Goal: Task Accomplishment & Management: Manage account settings

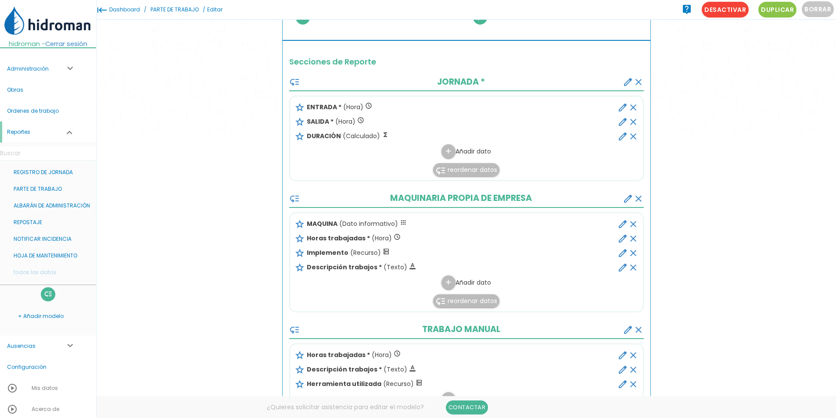
scroll to position [179, 0]
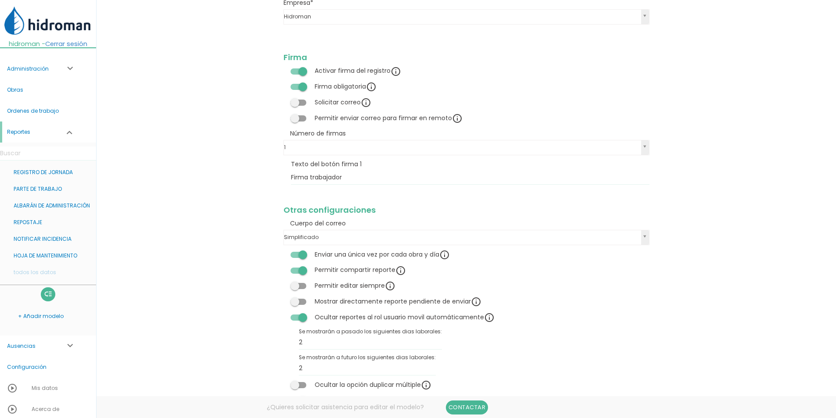
scroll to position [1100, 0]
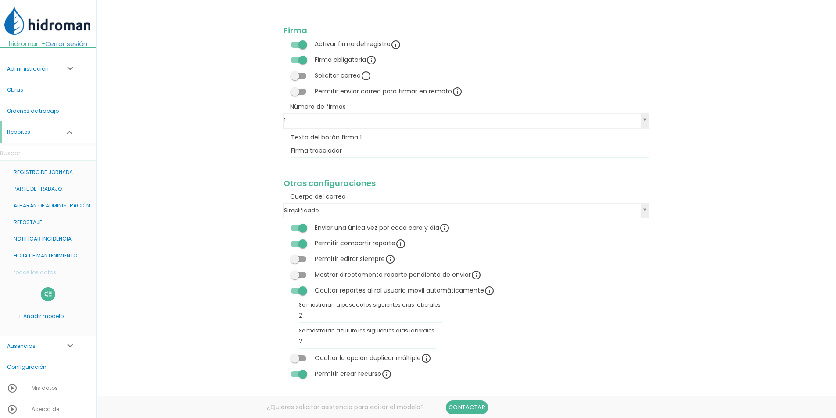
click at [299, 230] on span at bounding box center [298, 228] width 16 height 6
click at [283, 225] on input "checkbox" at bounding box center [283, 225] width 0 height 0
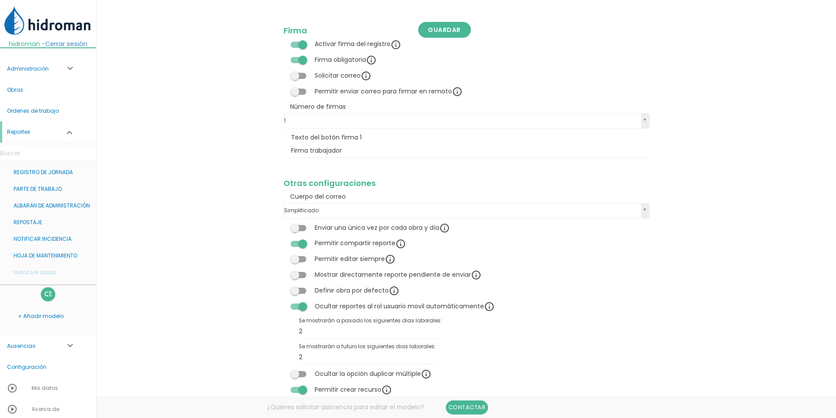
scroll to position [1115, 0]
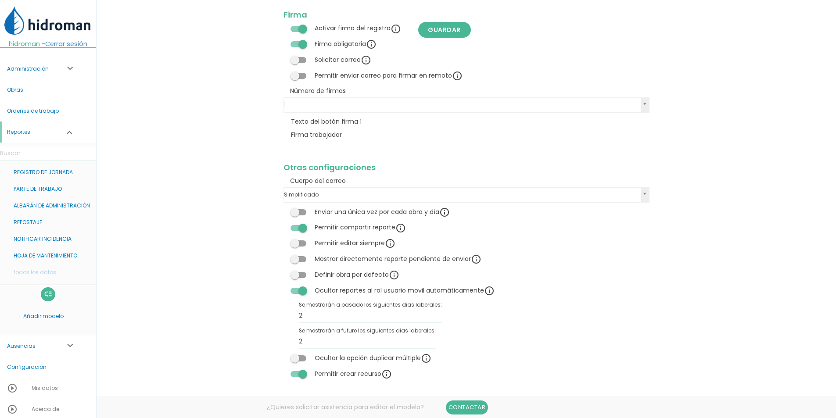
click at [294, 274] on span at bounding box center [298, 275] width 16 height 6
click at [283, 272] on input "checkbox" at bounding box center [283, 272] width 0 height 0
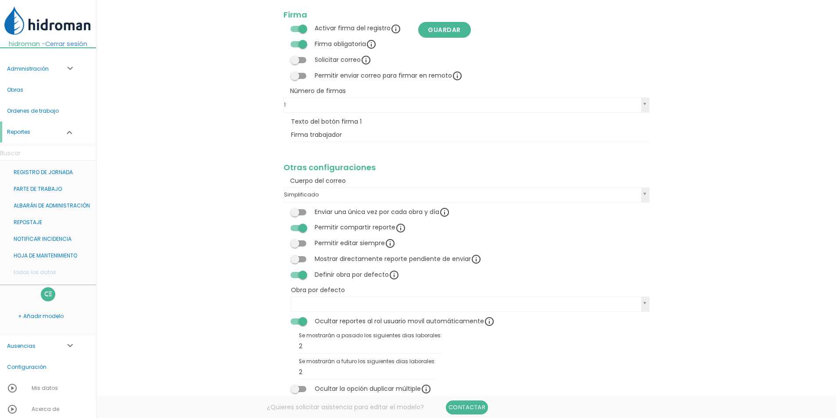
click at [298, 275] on span at bounding box center [298, 275] width 16 height 6
click at [283, 272] on input "checkbox" at bounding box center [283, 272] width 0 height 0
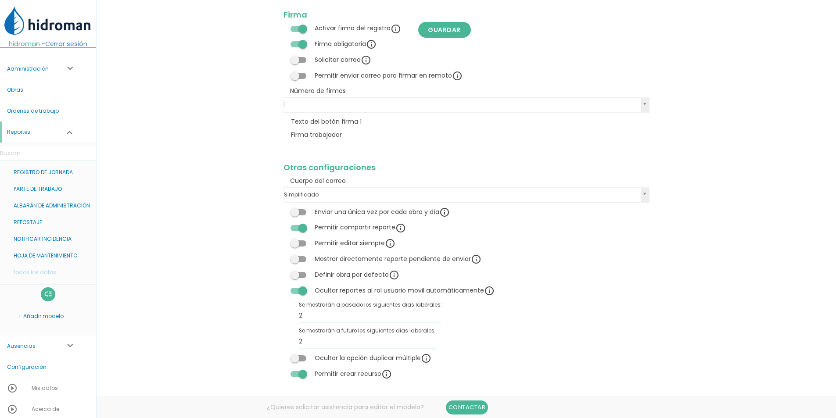
click at [298, 276] on span at bounding box center [298, 275] width 16 height 6
click at [283, 272] on input "checkbox" at bounding box center [283, 272] width 0 height 0
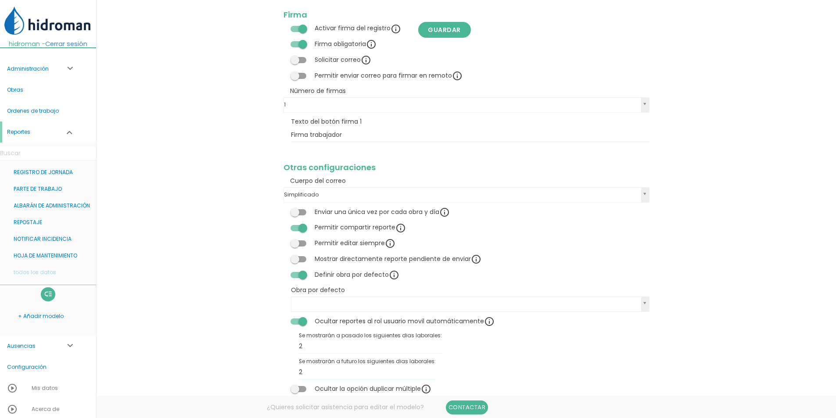
click at [300, 273] on span at bounding box center [298, 275] width 16 height 6
click at [283, 272] on input "checkbox" at bounding box center [283, 272] width 0 height 0
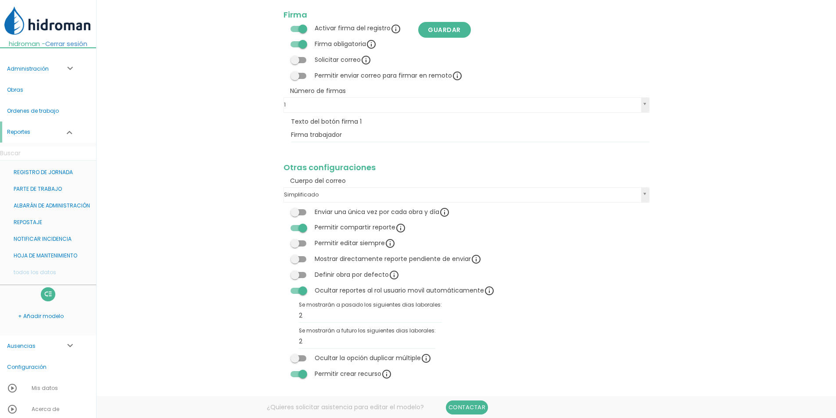
click at [299, 211] on span at bounding box center [298, 212] width 16 height 6
click at [283, 209] on input "checkbox" at bounding box center [283, 209] width 0 height 0
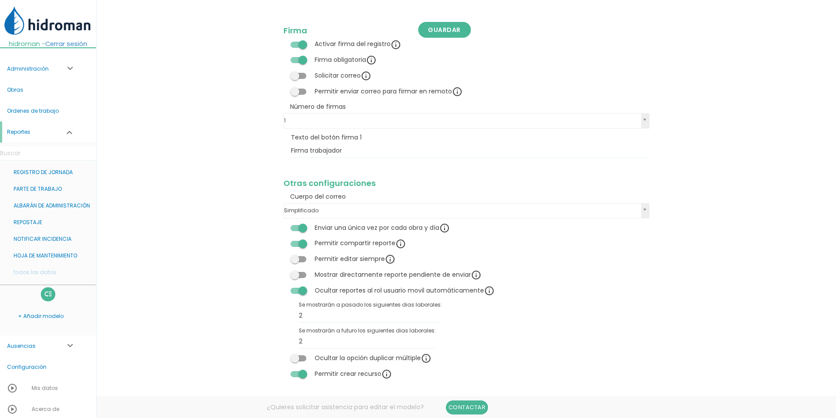
scroll to position [1100, 0]
click at [446, 36] on link "Guardar" at bounding box center [444, 30] width 53 height 16
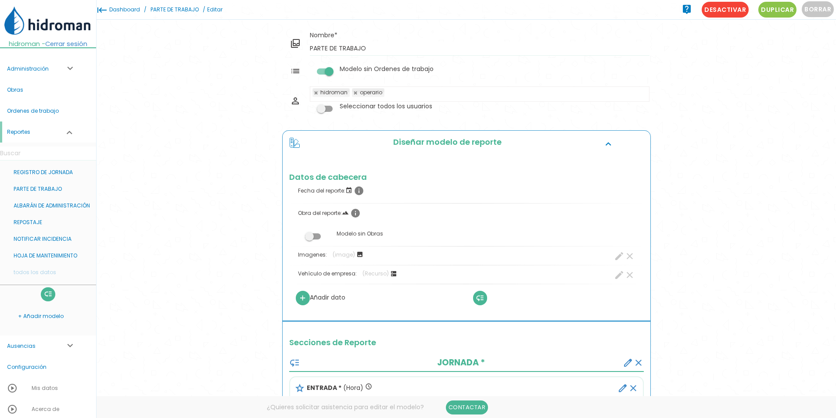
click at [186, 9] on link "PARTE DE TRABAJO" at bounding box center [174, 9] width 53 height 19
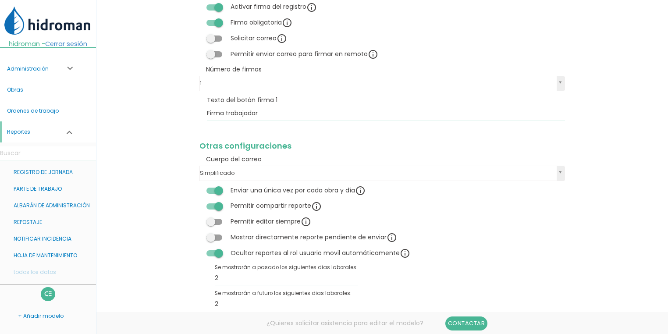
scroll to position [1182, 0]
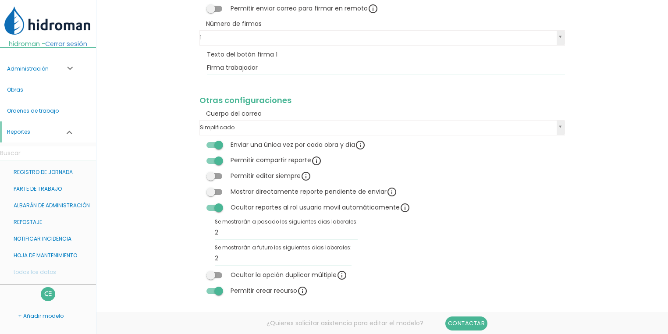
click at [214, 292] on span at bounding box center [215, 291] width 16 height 6
click at [200, 288] on input "checkbox" at bounding box center [200, 288] width 0 height 0
click at [361, 33] on link "Guardar" at bounding box center [360, 30] width 53 height 16
click at [55, 195] on link "PARTE DE TRABAJO" at bounding box center [48, 189] width 96 height 17
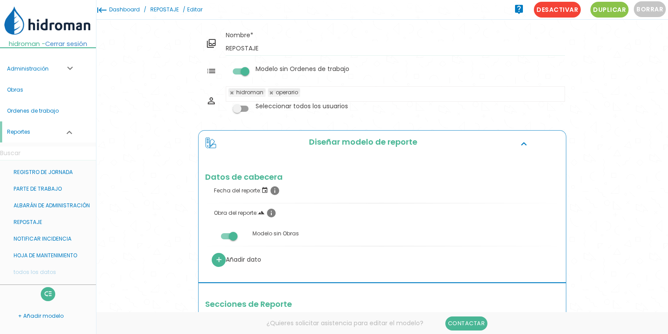
click at [231, 238] on span at bounding box center [229, 236] width 16 height 6
click at [214, 234] on input "checkbox" at bounding box center [214, 234] width 0 height 0
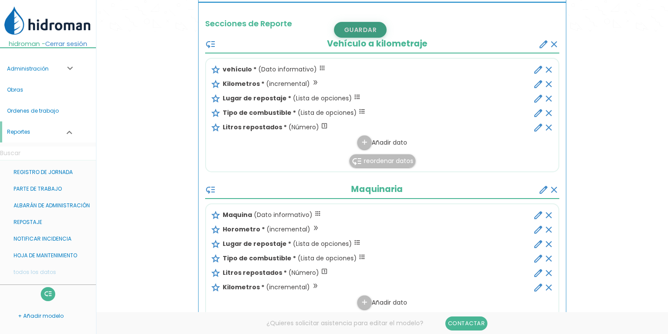
click at [357, 29] on link "Guardar" at bounding box center [360, 30] width 53 height 16
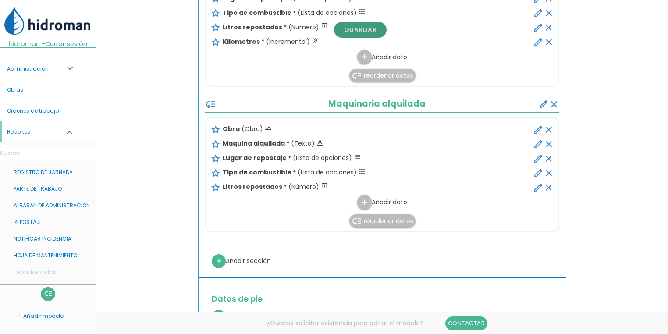
scroll to position [668, 0]
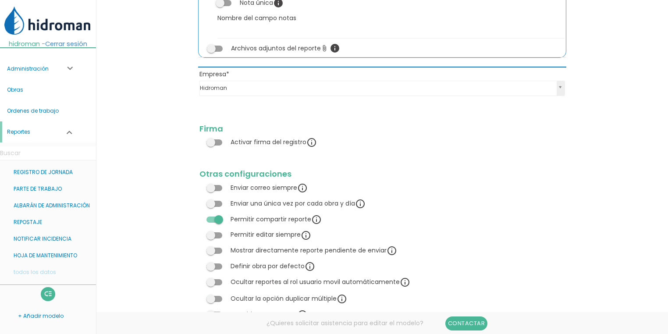
scroll to position [903, 0]
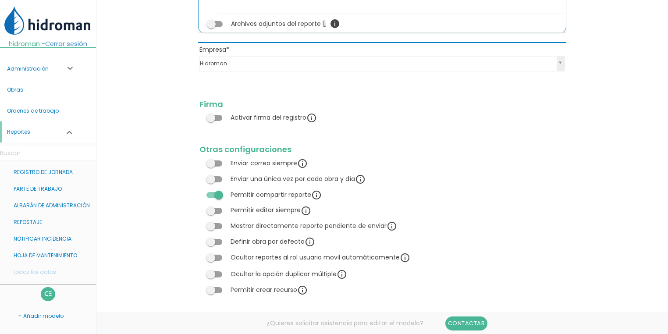
click at [218, 237] on div "Definir obra por defecto info" at bounding box center [258, 242] width 116 height 11
click at [216, 247] on div "Definir obra por defecto info" at bounding box center [258, 242] width 116 height 11
click at [214, 244] on span at bounding box center [215, 242] width 16 height 6
click at [200, 239] on input "checkbox" at bounding box center [200, 239] width 0 height 0
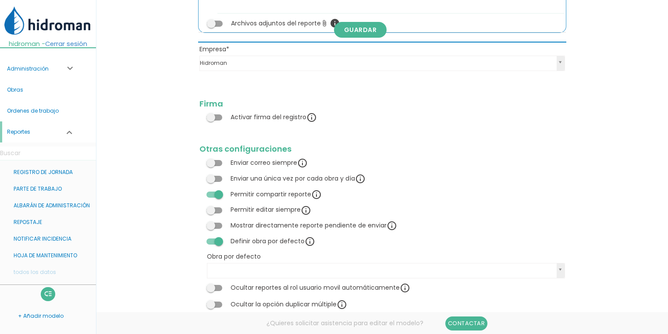
drag, startPoint x: 286, startPoint y: 261, endPoint x: 271, endPoint y: 266, distance: 16.4
click at [286, 261] on td "Obra por defecto Obra por defecto Obra por defecto Prueba GEO - IMPUTACIÓN DE O…" at bounding box center [382, 265] width 368 height 31
click at [370, 30] on link "Guardar" at bounding box center [360, 30] width 53 height 16
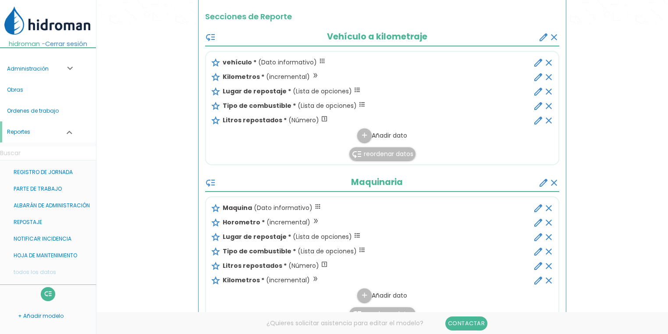
drag, startPoint x: 171, startPoint y: 125, endPoint x: 151, endPoint y: 132, distance: 20.8
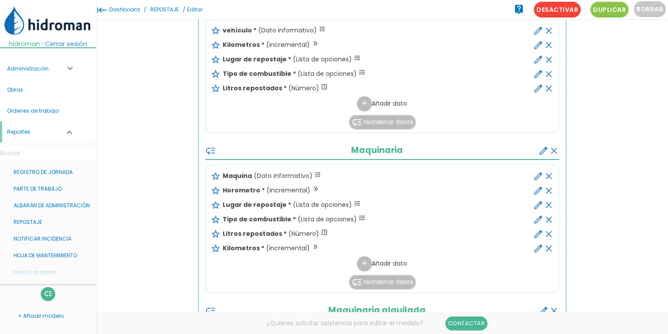
scroll to position [288, 0]
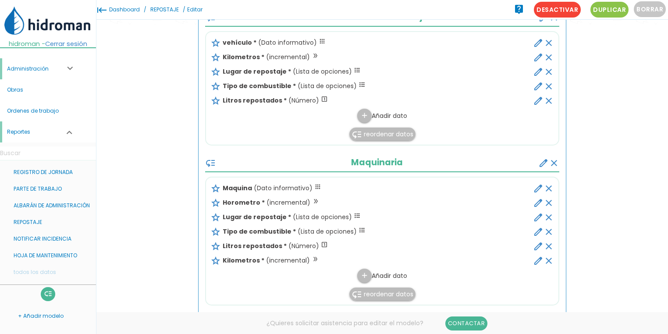
click at [61, 77] on link "Administración expand_more" at bounding box center [48, 68] width 96 height 21
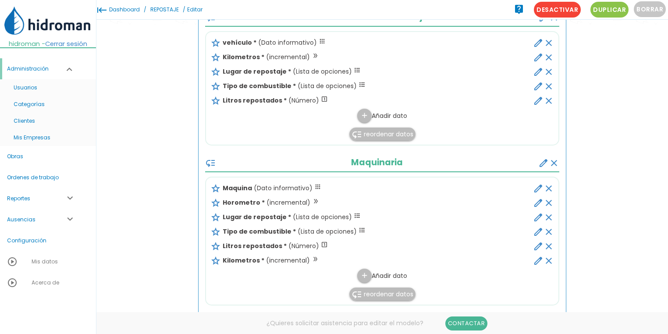
drag, startPoint x: 164, startPoint y: 45, endPoint x: 167, endPoint y: 39, distance: 6.3
click at [164, 45] on div "menu keyboard_tab Dashboard REPOSTAJE Editar" at bounding box center [382, 335] width 572 height 1247
click at [536, 203] on icon "edit" at bounding box center [538, 203] width 11 height 11
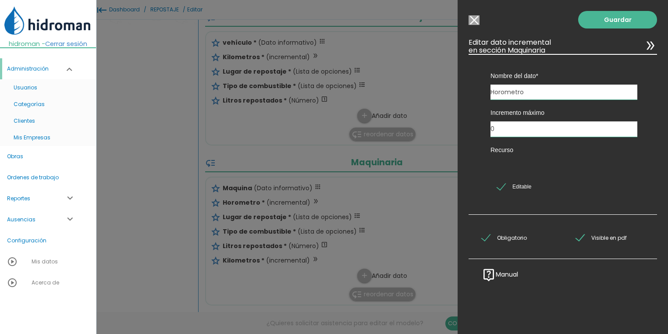
click at [516, 131] on input "0" at bounding box center [564, 128] width 147 height 15
type input "30"
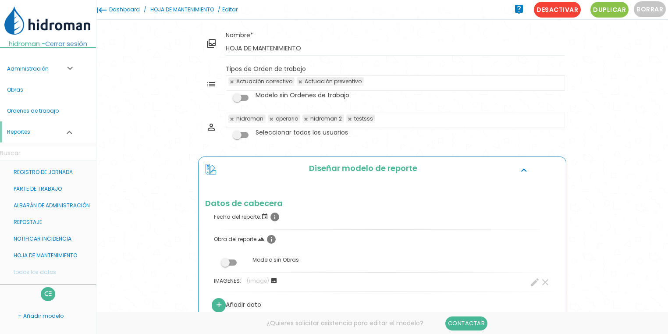
click at [425, 124] on ul "hidroman operario hidroman 2 testsss" at bounding box center [395, 120] width 339 height 14
click at [57, 247] on link "NOTIFICAR INCIDENCIA" at bounding box center [48, 239] width 96 height 17
click at [564, 11] on span "Desactivar" at bounding box center [557, 10] width 47 height 16
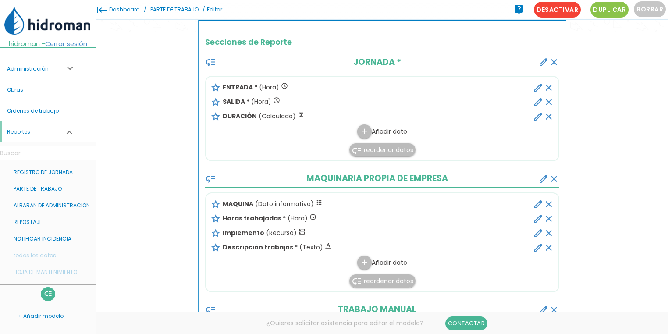
scroll to position [281, 0]
click at [43, 73] on link "Administración expand_more" at bounding box center [48, 68] width 96 height 21
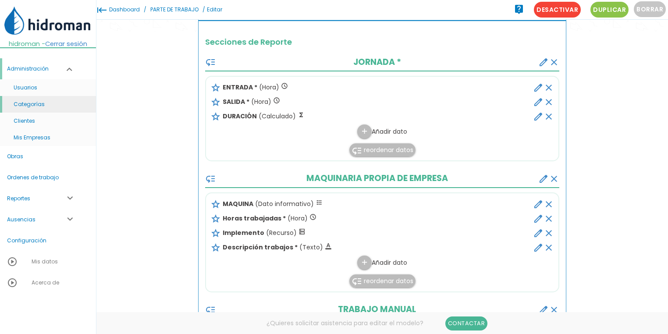
click at [39, 112] on link "Categorías" at bounding box center [48, 104] width 96 height 17
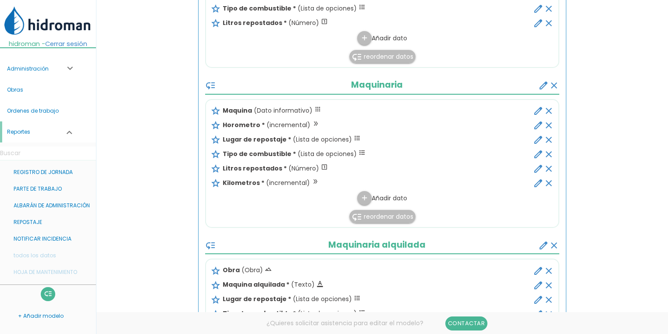
scroll to position [386, 0]
click at [540, 82] on icon "create" at bounding box center [544, 84] width 11 height 11
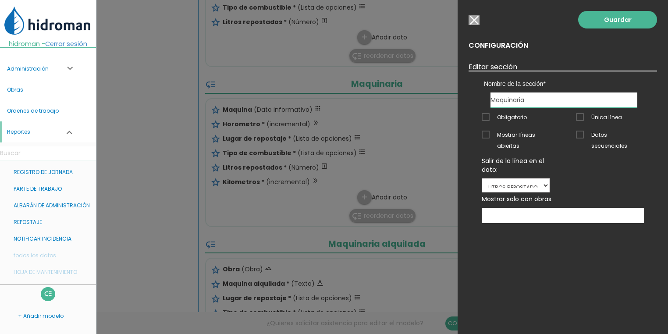
click at [582, 118] on span "Única línea" at bounding box center [599, 117] width 46 height 11
click at [0, 0] on input "Única línea" at bounding box center [0, 0] width 0 height 0
click at [618, 23] on link "Guardar" at bounding box center [617, 20] width 79 height 18
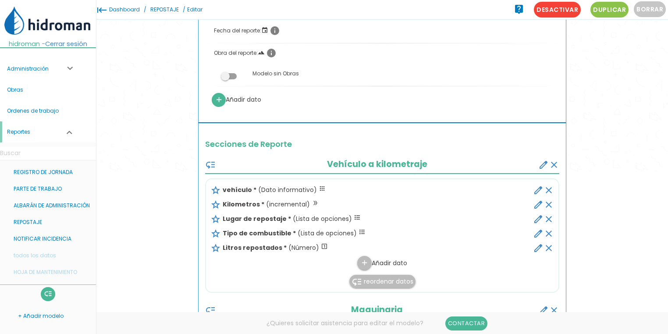
scroll to position [70, 0]
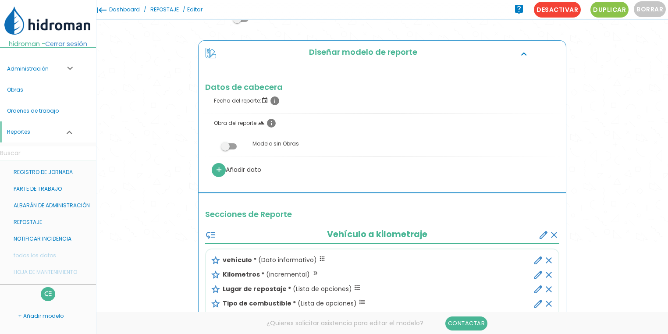
click at [169, 11] on link "REPOSTAJE" at bounding box center [164, 9] width 33 height 19
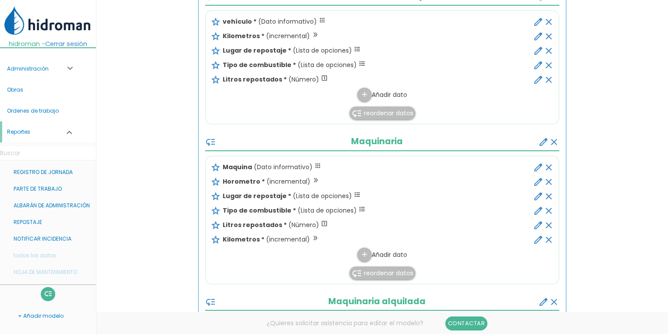
scroll to position [351, 0]
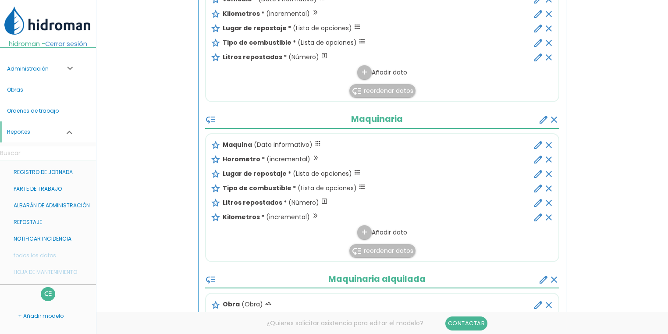
click at [543, 119] on icon "create" at bounding box center [544, 119] width 11 height 11
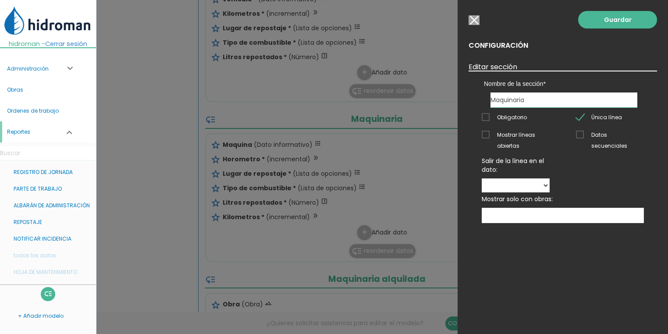
drag, startPoint x: 577, startPoint y: 115, endPoint x: 584, endPoint y: 117, distance: 6.7
click at [577, 115] on span "Única línea" at bounding box center [599, 117] width 46 height 11
click at [0, 0] on input "Única línea" at bounding box center [0, 0] width 0 height 0
click at [597, 28] on link "Guardar" at bounding box center [617, 20] width 79 height 18
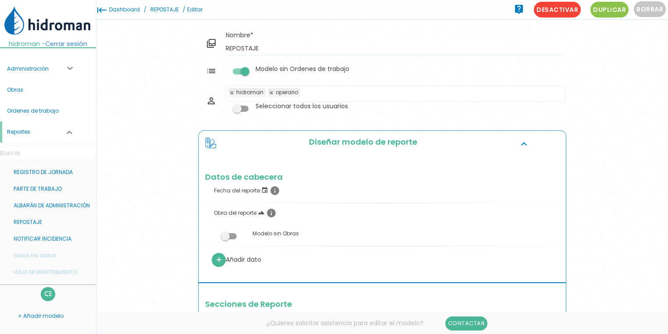
click at [174, 8] on link "REPOSTAJE" at bounding box center [164, 9] width 33 height 19
click at [169, 10] on link "REPOSTAJE" at bounding box center [164, 9] width 33 height 19
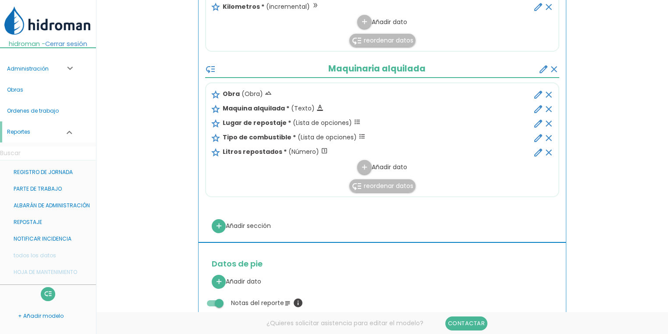
scroll to position [526, 0]
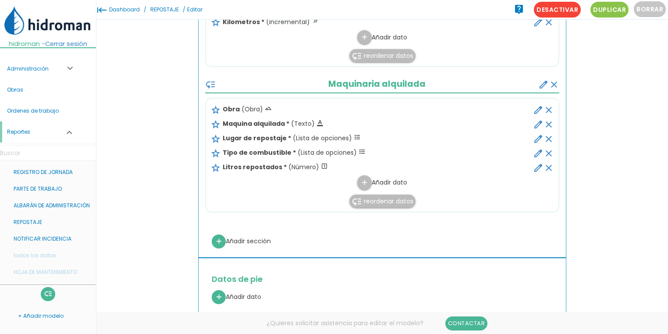
click at [537, 107] on icon "edit" at bounding box center [538, 110] width 11 height 11
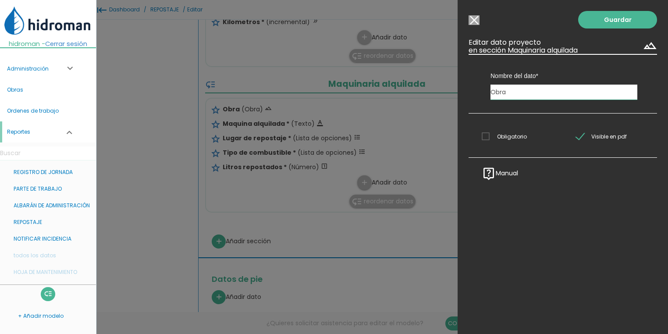
click at [510, 133] on span "Obligatorio" at bounding box center [504, 136] width 45 height 11
click at [0, 0] on input "Obligatorio" at bounding box center [0, 0] width 0 height 0
click at [614, 18] on link "Guardar" at bounding box center [617, 20] width 79 height 18
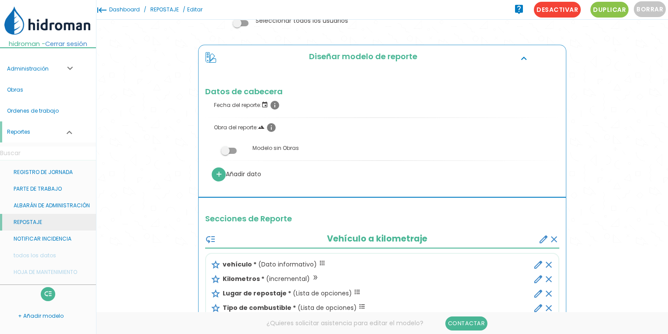
scroll to position [38, 0]
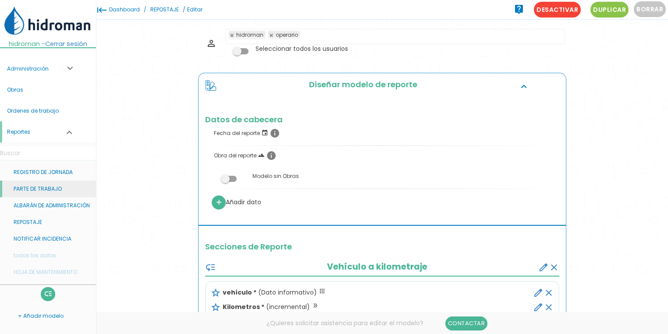
click at [37, 197] on link "PARTE DE TRABAJO" at bounding box center [48, 189] width 96 height 17
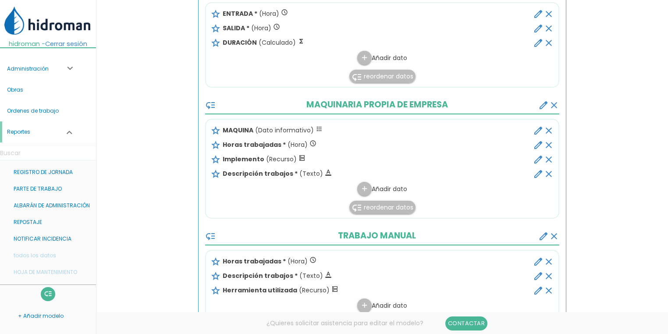
scroll to position [421, 0]
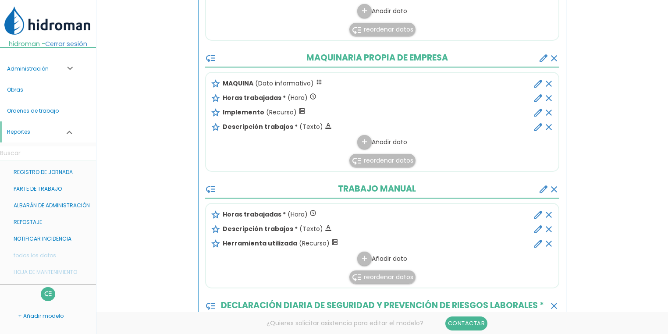
click at [540, 82] on icon "edit" at bounding box center [538, 84] width 11 height 11
select select "2"
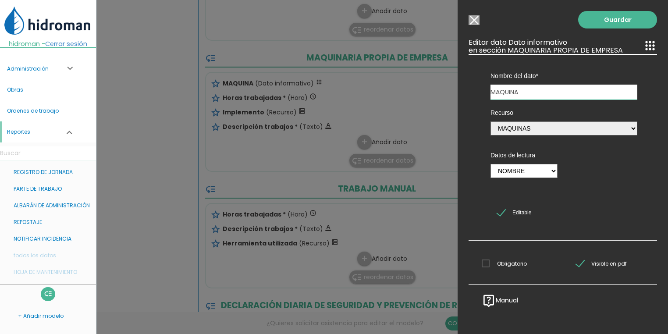
drag, startPoint x: 496, startPoint y: 264, endPoint x: 537, endPoint y: 139, distance: 131.5
click at [496, 264] on span "Obligatorio" at bounding box center [504, 263] width 45 height 11
click at [0, 0] on input "Obligatorio" at bounding box center [0, 0] width 0 height 0
click at [593, 26] on link "Guardar" at bounding box center [617, 20] width 79 height 18
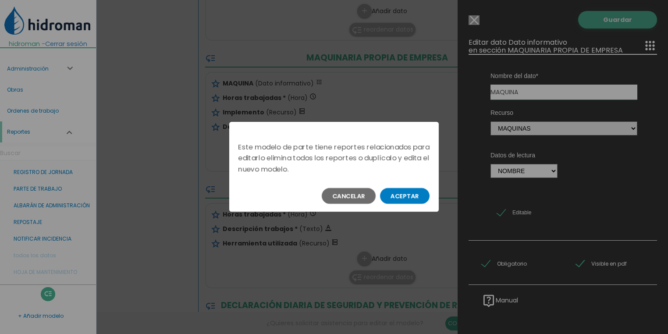
scroll to position [227, 0]
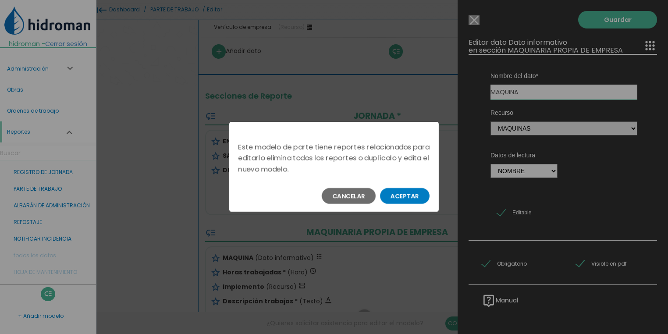
click at [407, 196] on button "Aceptar" at bounding box center [405, 196] width 50 height 16
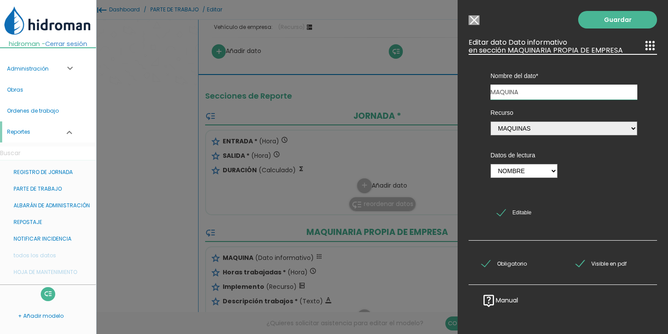
click at [476, 18] on input "Modelo sin Ordenes de trabajo" at bounding box center [474, 20] width 11 height 10
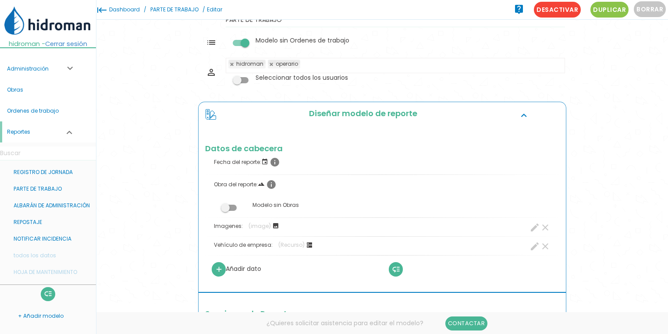
scroll to position [0, 0]
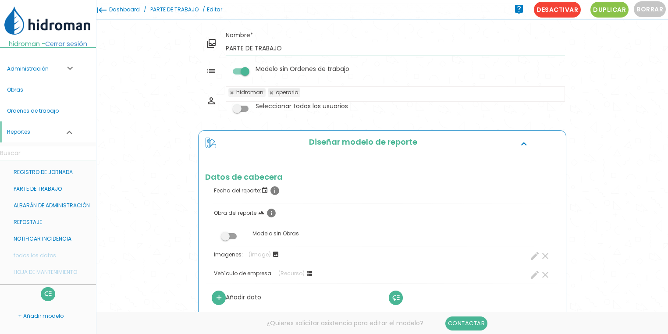
click at [181, 12] on link "PARTE DE TRABAJO" at bounding box center [174, 9] width 53 height 19
